Goal: Transaction & Acquisition: Purchase product/service

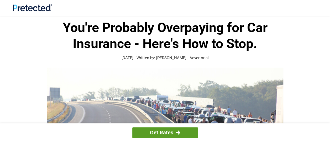
click at [176, 130] on div at bounding box center [178, 132] width 4 height 5
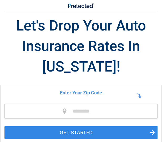
click at [64, 110] on p at bounding box center [80, 111] width 153 height 14
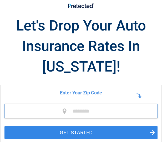
click at [60, 111] on input "tel" at bounding box center [80, 111] width 153 height 14
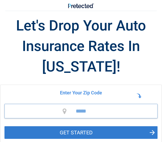
type input "*****"
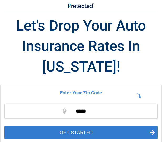
click at [152, 132] on button "GET STARTED" at bounding box center [80, 132] width 153 height 13
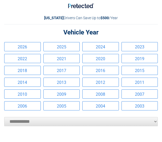
click at [71, 58] on link "2021" at bounding box center [61, 58] width 36 height 9
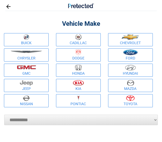
drag, startPoint x: 118, startPoint y: 41, endPoint x: 108, endPoint y: 47, distance: 11.7
click at [118, 41] on link "Chevrolet" at bounding box center [130, 39] width 45 height 13
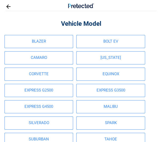
drag, startPoint x: 95, startPoint y: 75, endPoint x: 87, endPoint y: 78, distance: 8.3
click at [94, 76] on link "EQUINOX" at bounding box center [110, 73] width 68 height 13
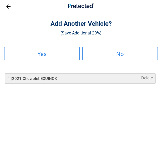
click at [120, 53] on h2 "No" at bounding box center [120, 53] width 74 height 3
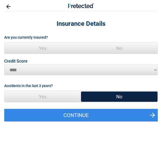
click at [40, 48] on span "Yes" at bounding box center [42, 48] width 76 height 12
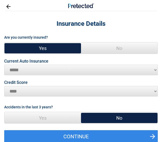
click at [112, 118] on span "No" at bounding box center [119, 118] width 76 height 12
drag, startPoint x: 29, startPoint y: 64, endPoint x: 27, endPoint y: 70, distance: 5.9
click at [29, 65] on select "**********" at bounding box center [80, 70] width 153 height 10
